Goal: Information Seeking & Learning: Find specific page/section

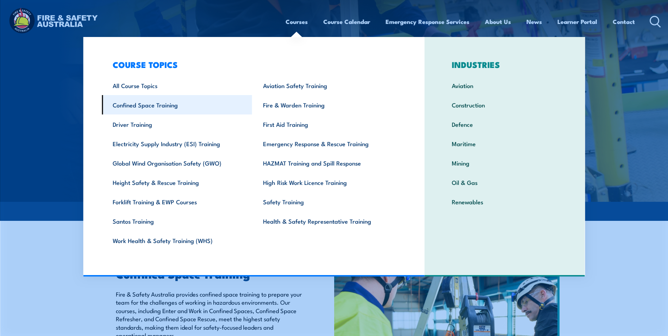
click at [151, 108] on link "Confined Space Training" at bounding box center [177, 104] width 150 height 19
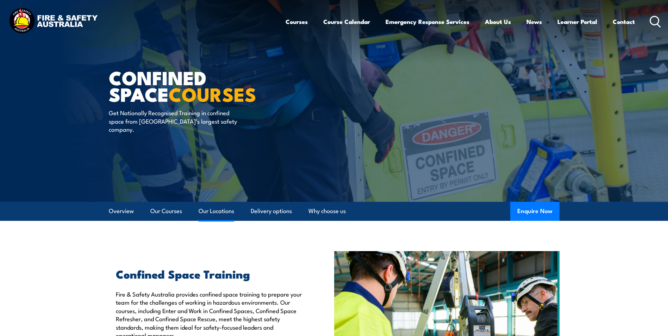
click at [229, 212] on link "Our Locations" at bounding box center [217, 211] width 36 height 19
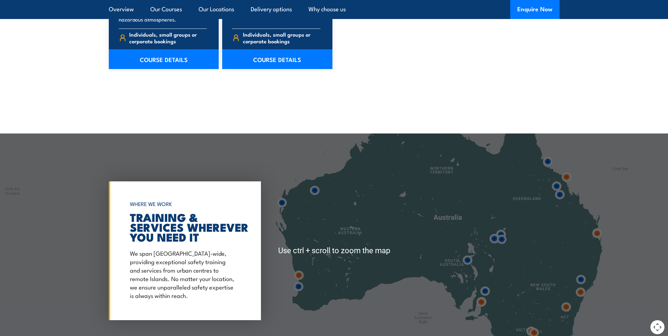
scroll to position [1020, 0]
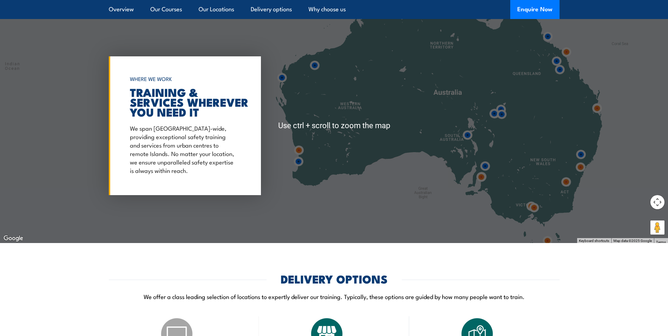
click at [530, 211] on img at bounding box center [534, 207] width 13 height 13
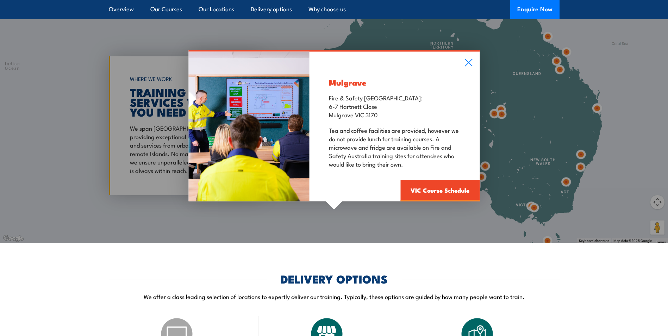
click at [528, 205] on div "Mulgrave Fire & Safety [GEOGRAPHIC_DATA]: [STREET_ADDRESS][PERSON_NAME] Tea and…" at bounding box center [334, 125] width 668 height 235
click at [533, 203] on div "Mulgrave Fire & Safety [GEOGRAPHIC_DATA]: [STREET_ADDRESS][PERSON_NAME] Tea and…" at bounding box center [334, 125] width 668 height 235
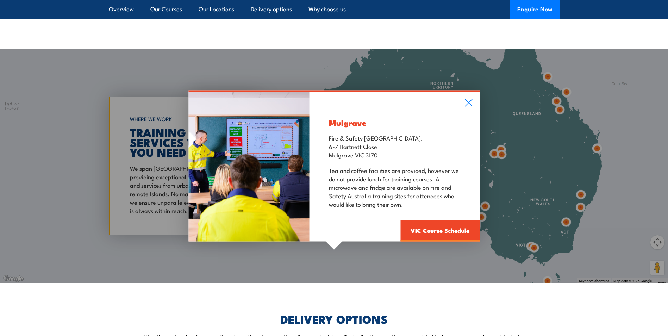
scroll to position [1055, 0]
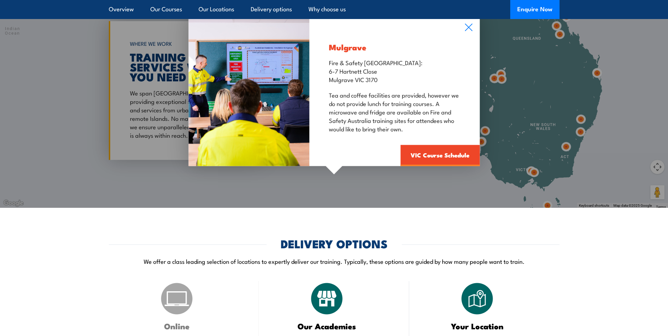
click at [535, 174] on div "Mulgrave Fire & Safety [GEOGRAPHIC_DATA]: [STREET_ADDRESS][PERSON_NAME] Tea and…" at bounding box center [334, 90] width 668 height 235
drag, startPoint x: 530, startPoint y: 172, endPoint x: 538, endPoint y: 178, distance: 10.3
click at [538, 178] on div "Mulgrave Fire & Safety [GEOGRAPHIC_DATA]: [STREET_ADDRESS][PERSON_NAME] Tea and…" at bounding box center [334, 90] width 668 height 235
click at [466, 27] on icon at bounding box center [469, 28] width 8 height 8
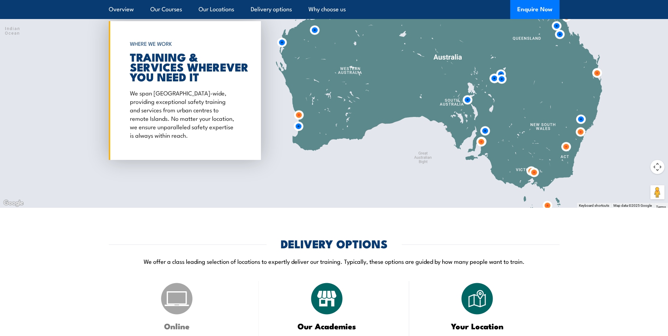
click at [528, 171] on img at bounding box center [534, 172] width 13 height 13
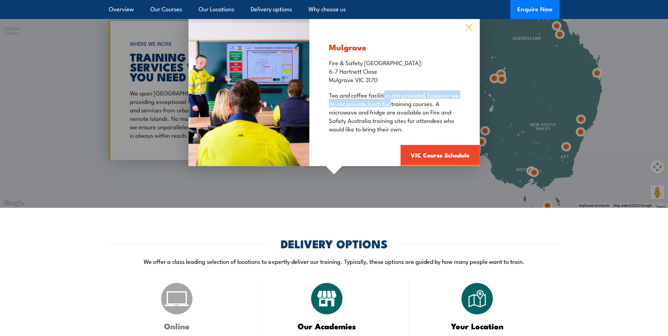
click at [473, 26] on icon at bounding box center [469, 28] width 8 height 8
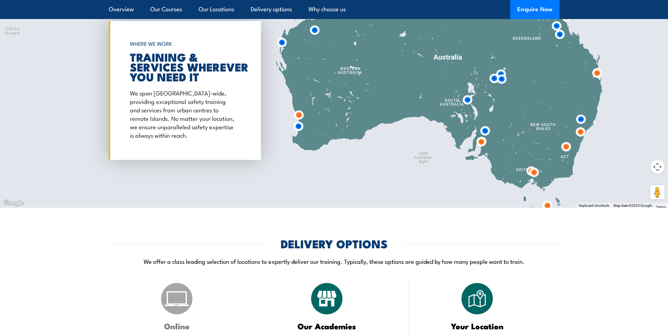
click at [536, 175] on img at bounding box center [534, 172] width 13 height 13
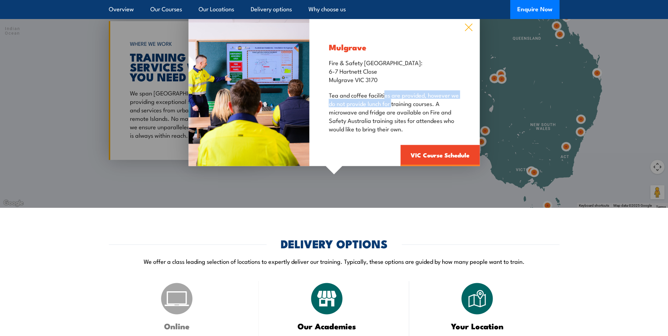
click at [471, 26] on icon at bounding box center [469, 28] width 8 height 8
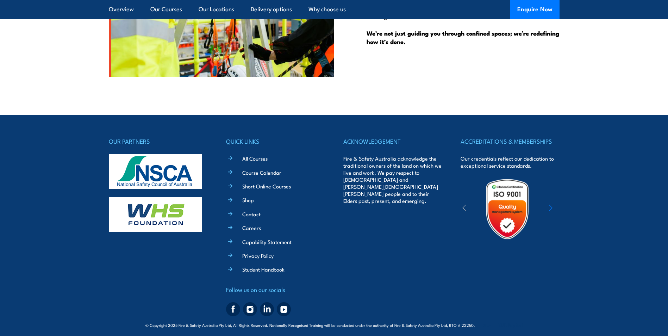
scroll to position [1807, 0]
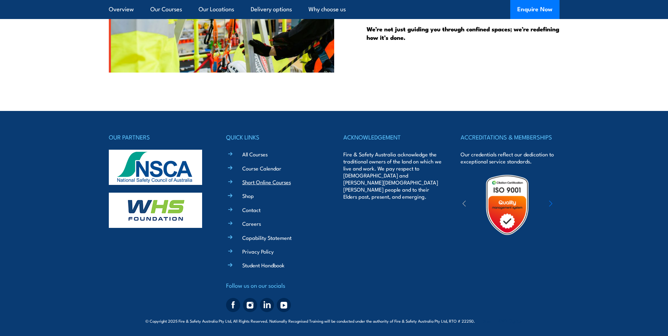
click at [269, 183] on link "Short Online Courses" at bounding box center [266, 181] width 49 height 7
